Goal: Task Accomplishment & Management: Use online tool/utility

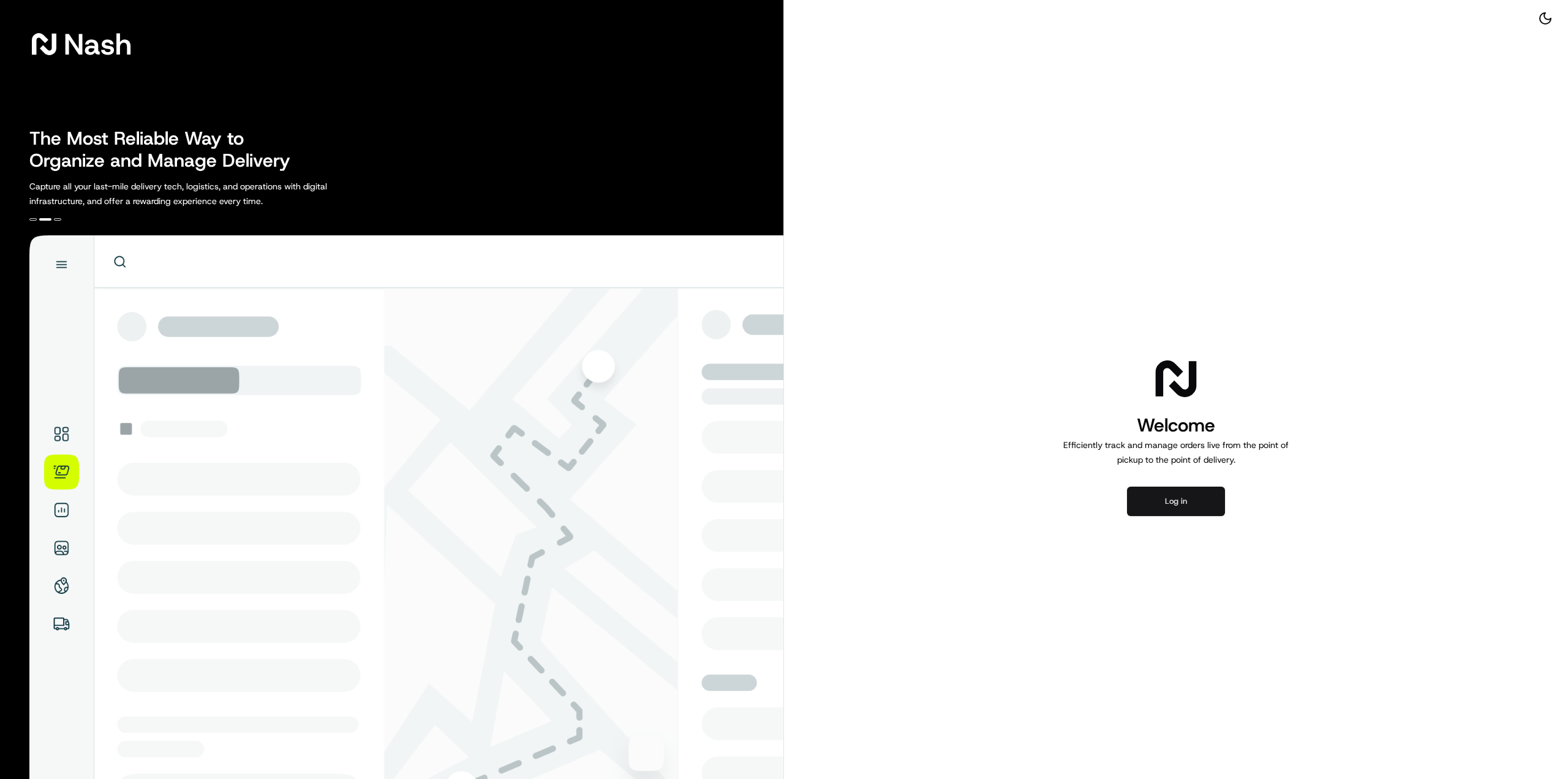
click at [1176, 514] on button "Log in" at bounding box center [1176, 501] width 98 height 29
